Goal: Find contact information: Find contact information

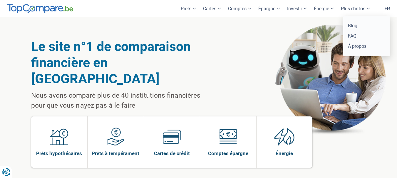
click at [368, 7] on link "Plus d'infos" at bounding box center [355, 8] width 36 height 17
